Goal: Transaction & Acquisition: Obtain resource

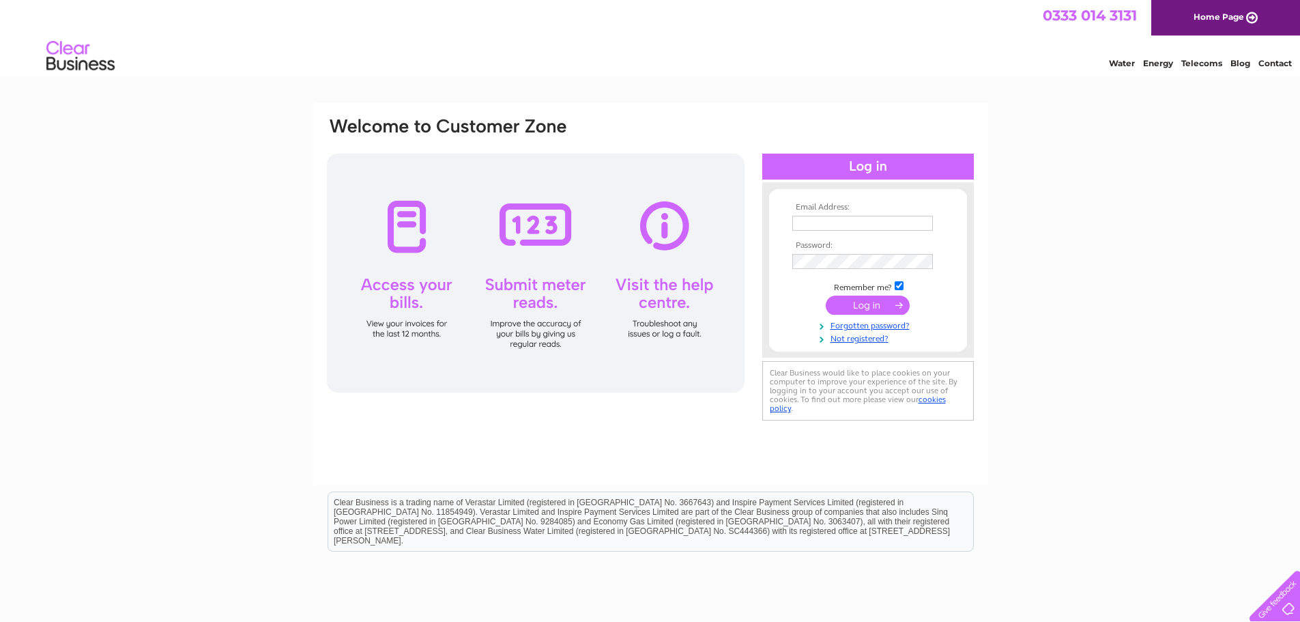
type input "aidan.ahdesign@outlook.com"
click at [860, 306] on input "submit" at bounding box center [868, 304] width 84 height 19
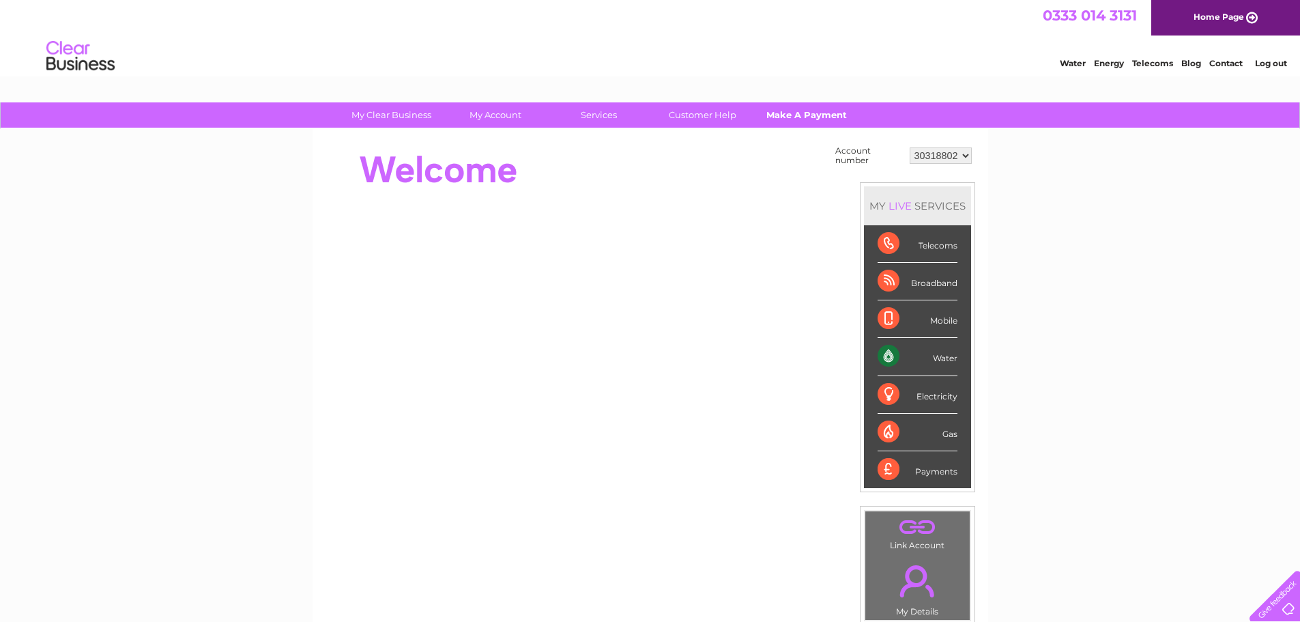
click at [792, 113] on link "Make A Payment" at bounding box center [806, 114] width 113 height 25
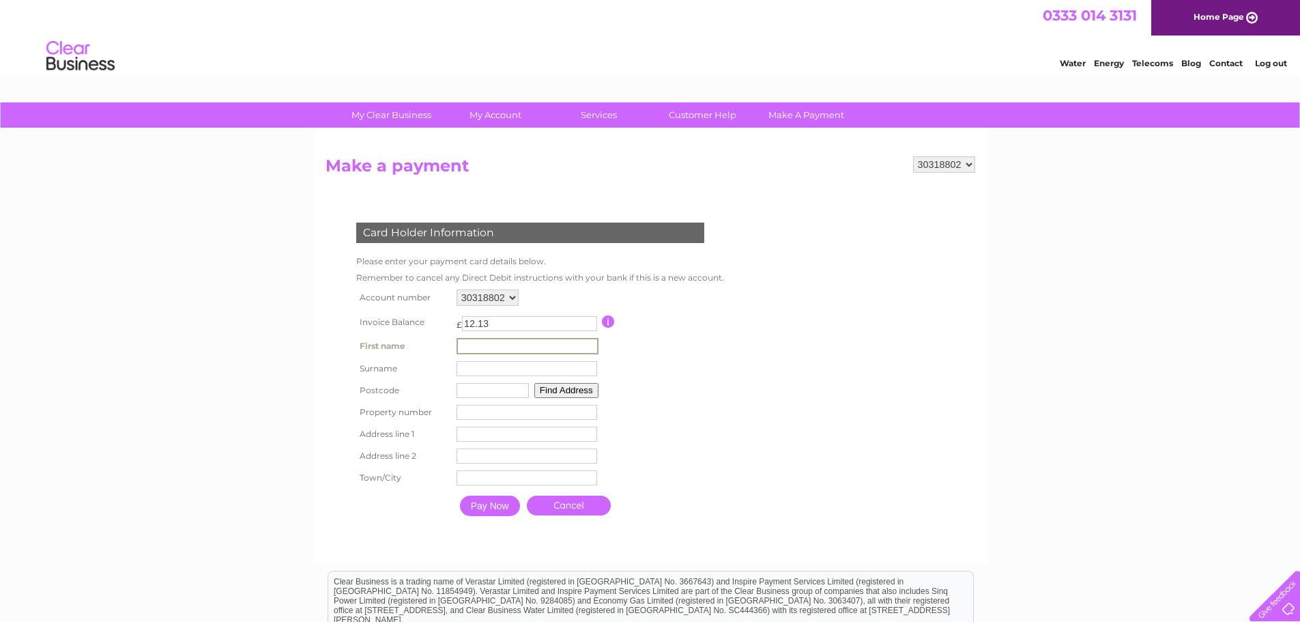
click at [489, 343] on input "text" at bounding box center [528, 346] width 142 height 16
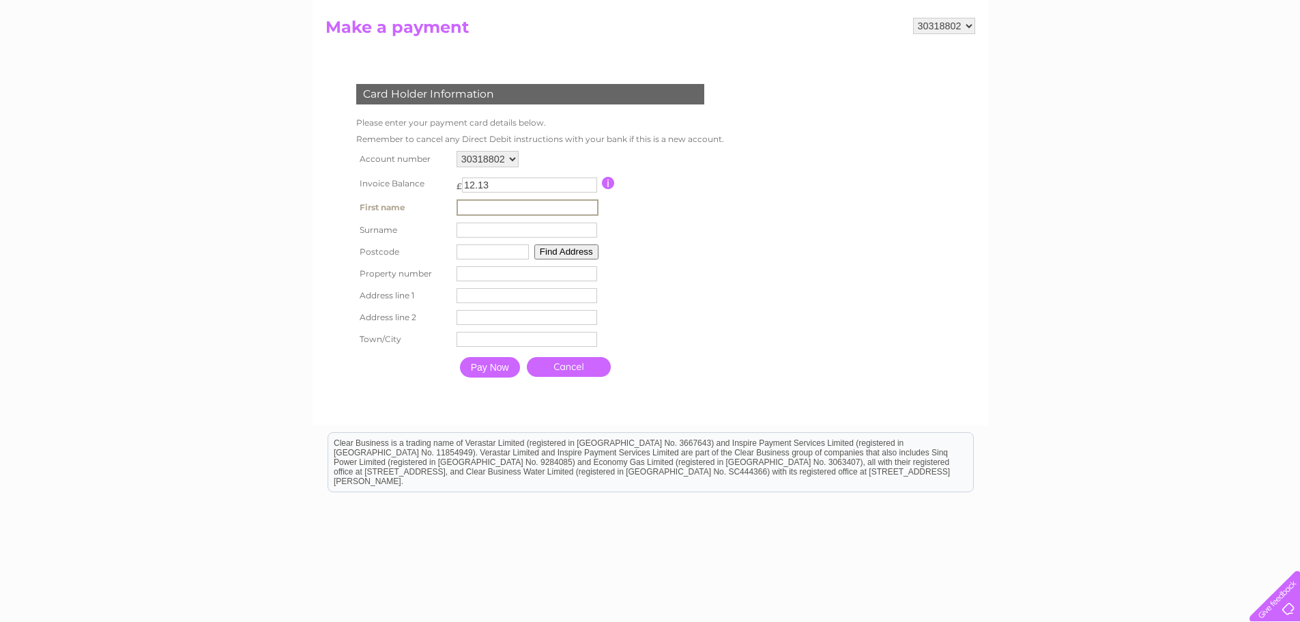
scroll to position [49, 0]
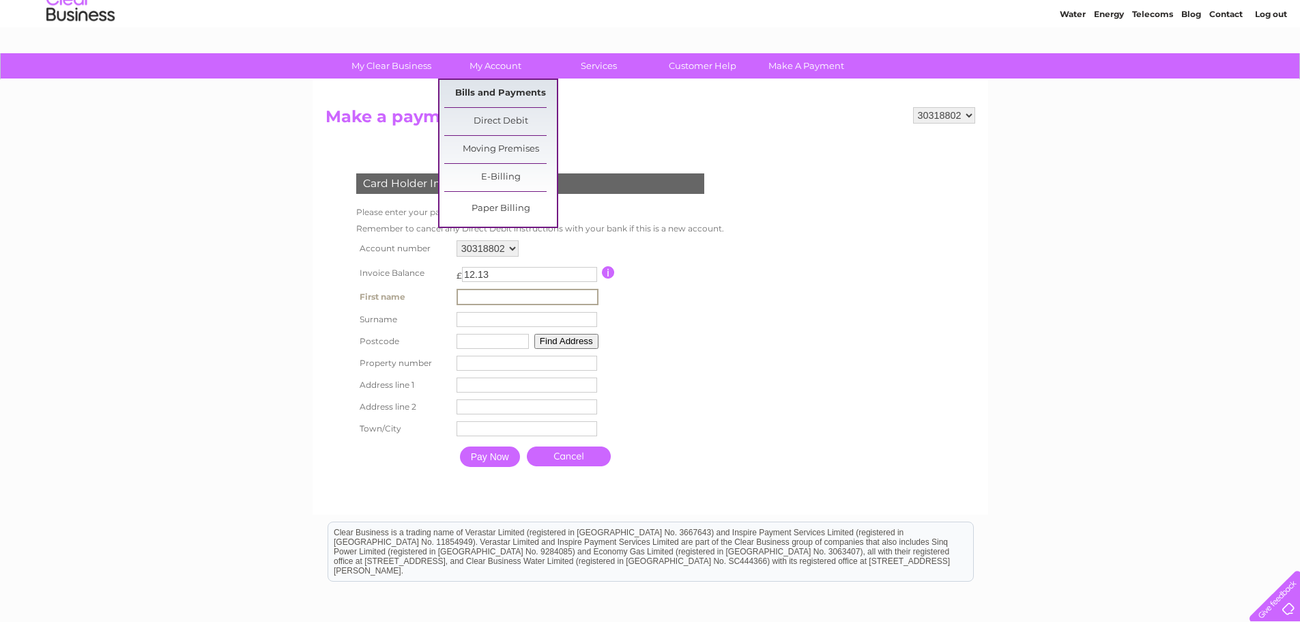
click at [481, 89] on link "Bills and Payments" at bounding box center [500, 93] width 113 height 27
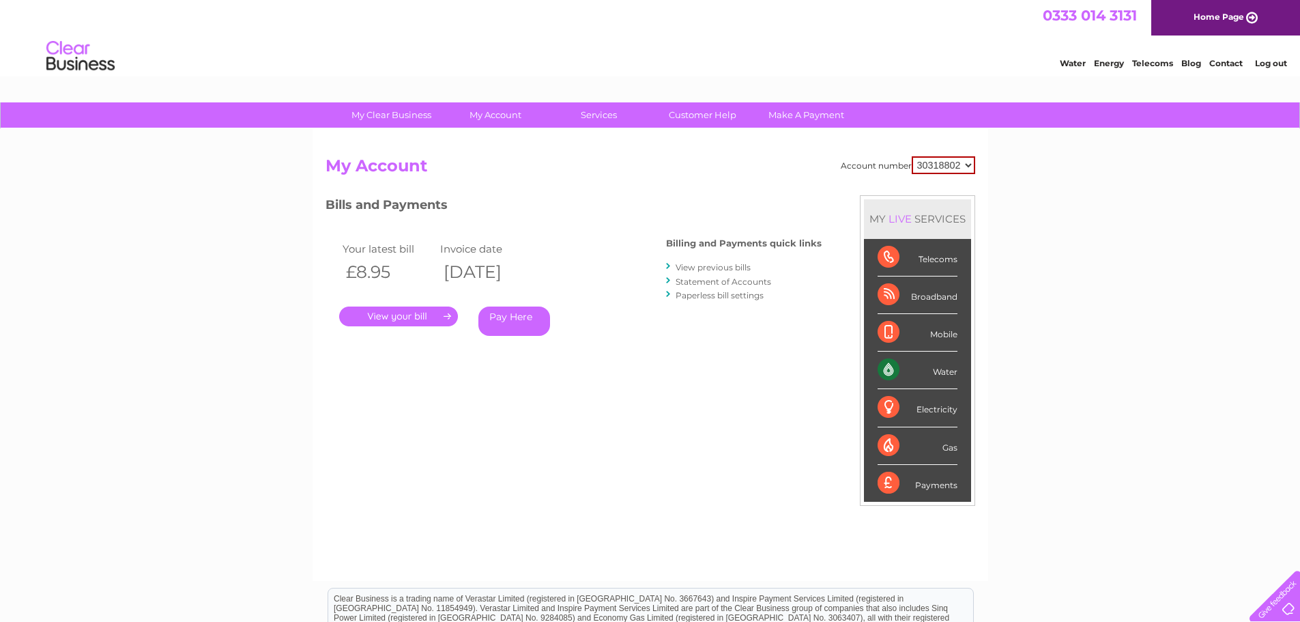
click at [401, 317] on link "." at bounding box center [398, 316] width 119 height 20
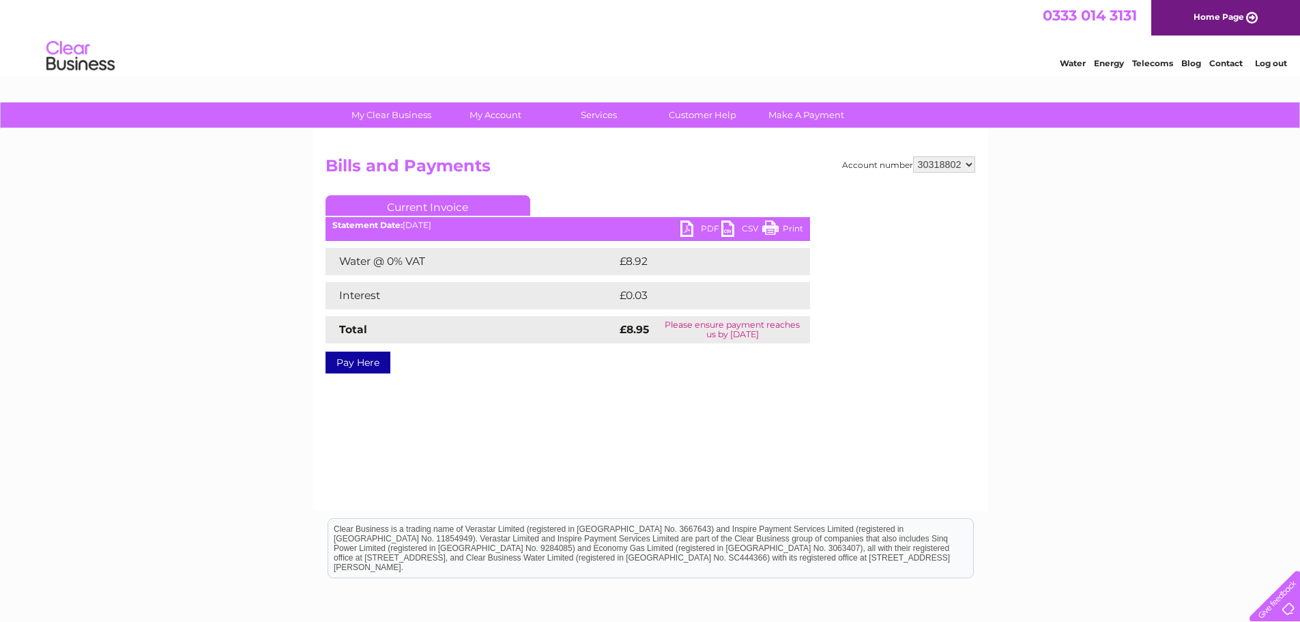
click at [706, 227] on link "PDF" at bounding box center [700, 230] width 41 height 20
